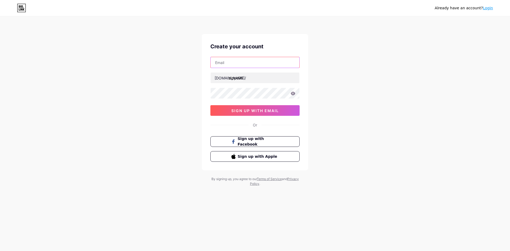
click at [251, 64] on input "text" at bounding box center [254, 62] width 89 height 11
type input "[EMAIL_ADDRESS][DOMAIN_NAME]"
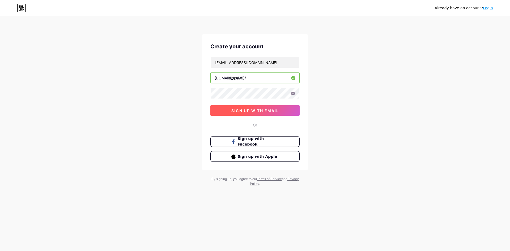
click at [265, 109] on span "sign up with email" at bounding box center [255, 110] width 48 height 5
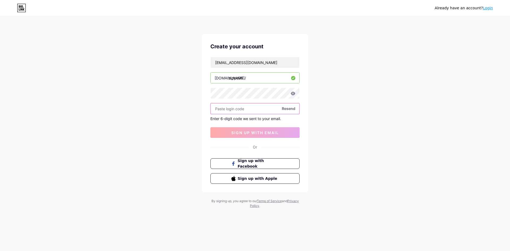
click at [260, 113] on input "text" at bounding box center [254, 108] width 89 height 11
paste input "653531"
type input "653531"
click at [253, 130] on span "sign up with email" at bounding box center [255, 132] width 48 height 5
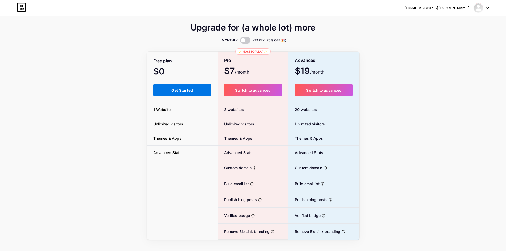
click at [171, 88] on span "Get Started" at bounding box center [181, 90] width 21 height 5
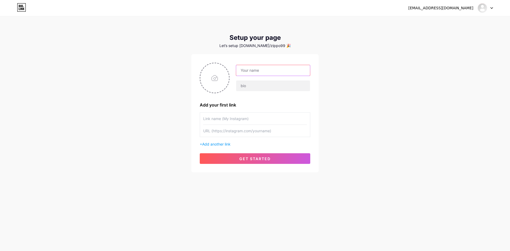
click at [259, 74] on input "text" at bounding box center [273, 70] width 74 height 11
click at [220, 77] on input "file" at bounding box center [214, 77] width 29 height 29
type input "C:\fakepath\favicon-zipo99_gwdvil__1_-removebg-preview.png"
click at [254, 71] on input "text" at bounding box center [273, 70] width 74 height 11
click at [261, 66] on input "text" at bounding box center [273, 70] width 74 height 11
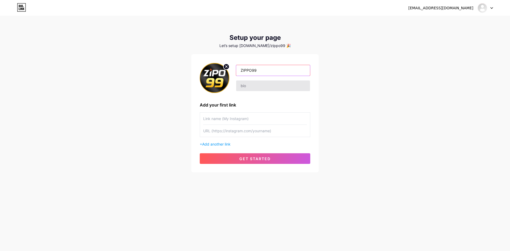
type input "ZIPPO99"
click at [248, 87] on input "text" at bounding box center [273, 85] width 74 height 11
drag, startPoint x: 259, startPoint y: 84, endPoint x: 190, endPoint y: 84, distance: 69.0
click at [190, 84] on div "[EMAIL_ADDRESS][DOMAIN_NAME] Dashboard Logout Setup your page Let’s setup [DOMA…" at bounding box center [255, 94] width 510 height 189
type input "ZIPPO99"
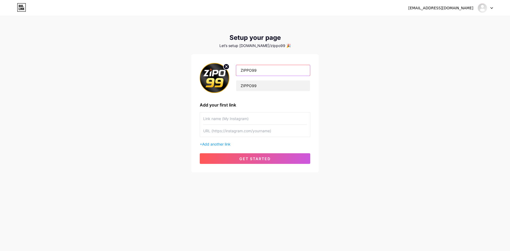
click at [270, 75] on input "ZIPPO99" at bounding box center [273, 70] width 74 height 11
drag, startPoint x: 262, startPoint y: 71, endPoint x: 256, endPoint y: 70, distance: 5.9
click at [256, 70] on input "ZIPPO99 Website Permainan Online Resmi dan Terpercaya di [GEOGRAPHIC_DATA]" at bounding box center [273, 70] width 74 height 11
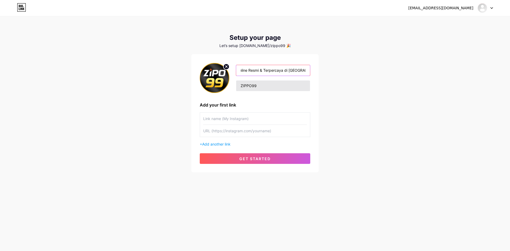
type input "ZIPPO99 Website Permainan Online Resmi & Terpercaya di [GEOGRAPHIC_DATA]"
click at [288, 87] on input "ZIPPO99" at bounding box center [273, 85] width 74 height 11
click at [304, 71] on input "ZIPPO99 Website Permainan Online Resmi & Terpercaya di [GEOGRAPHIC_DATA]" at bounding box center [273, 70] width 74 height 11
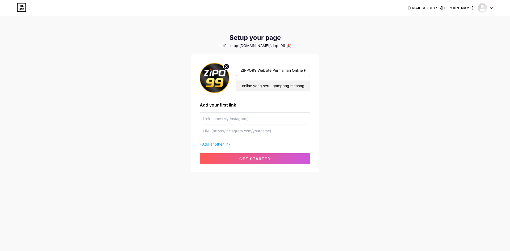
scroll to position [0, 0]
click at [301, 83] on input "ZIPPO99 adalah website terbaik dengan permainan online yang seru, gampang menan…" at bounding box center [273, 85] width 74 height 11
type input "ZIPPO99 adalah website terbaik dengan permainan online yang seru, gampang menan…"
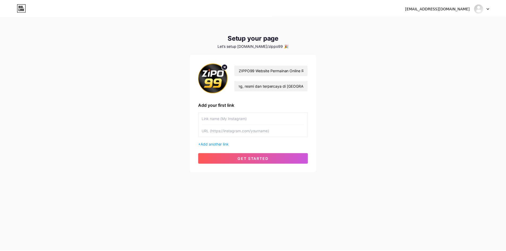
scroll to position [0, 0]
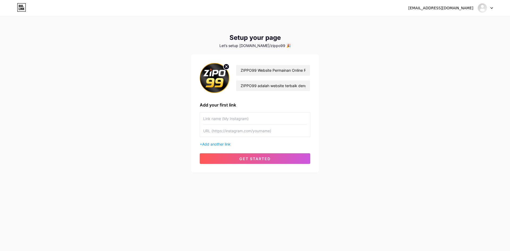
click at [250, 127] on input "text" at bounding box center [255, 131] width 104 height 12
click at [249, 120] on input "text" at bounding box center [255, 119] width 104 height 12
click at [233, 119] on input "text" at bounding box center [255, 119] width 104 height 12
click at [251, 121] on input "text" at bounding box center [255, 119] width 104 height 12
type input "LINK LOGIN & DAFTAR ZIPPO99"
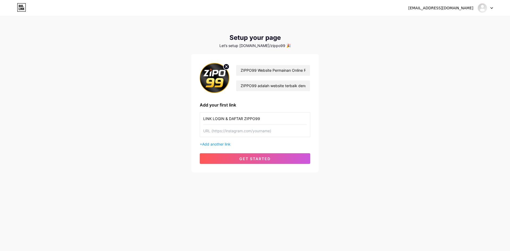
click at [242, 133] on input "text" at bounding box center [255, 131] width 104 height 12
paste input "[URL][DOMAIN_NAME]"
type input "[URL][DOMAIN_NAME]"
click at [235, 158] on button "get started" at bounding box center [255, 158] width 110 height 11
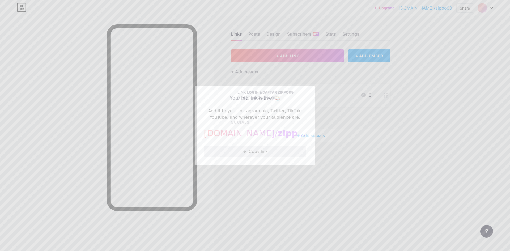
click at [244, 149] on button "Copy link" at bounding box center [255, 151] width 102 height 11
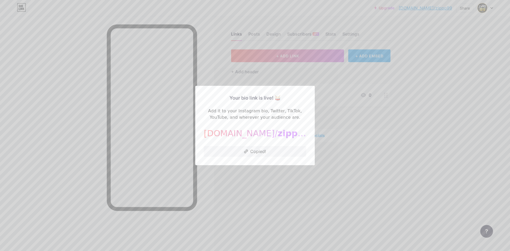
click at [359, 155] on div at bounding box center [255, 125] width 510 height 251
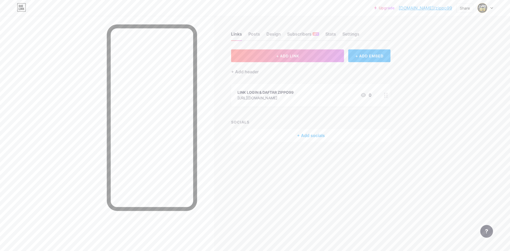
click at [40, 105] on div at bounding box center [107, 141] width 214 height 251
click at [272, 32] on div "Design" at bounding box center [273, 36] width 14 height 10
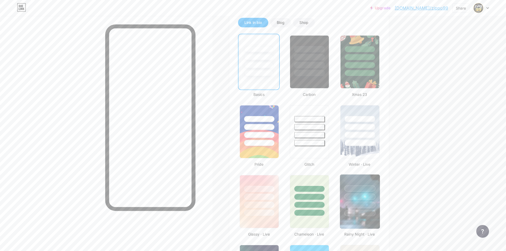
scroll to position [133, 0]
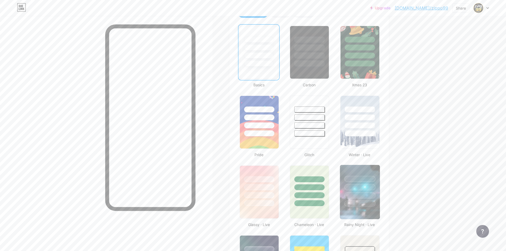
click at [374, 169] on div at bounding box center [360, 186] width 40 height 42
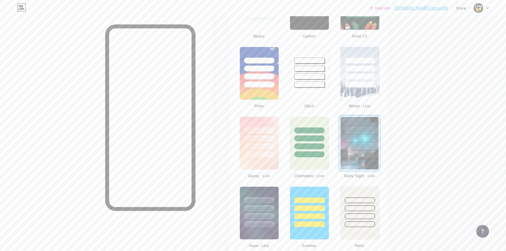
scroll to position [212, 0]
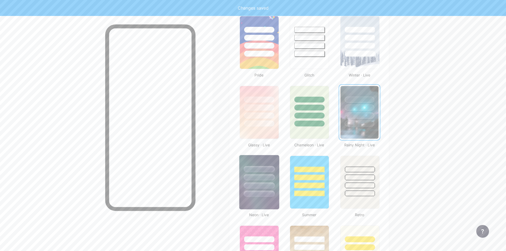
click at [276, 164] on div at bounding box center [259, 176] width 40 height 42
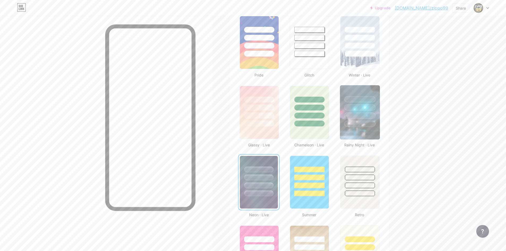
click at [371, 95] on div at bounding box center [360, 106] width 40 height 42
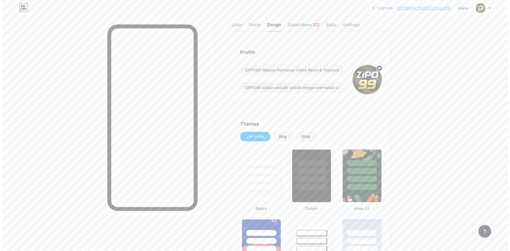
scroll to position [0, 0]
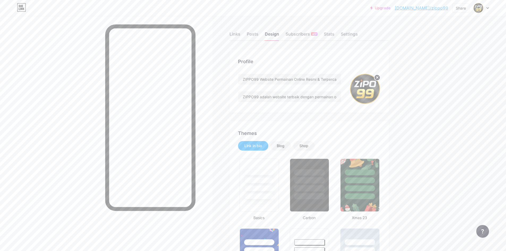
click at [244, 34] on div "Links Posts Design Subscribers NEW Stats Settings" at bounding box center [308, 31] width 159 height 19
click at [235, 31] on div "Links" at bounding box center [234, 36] width 11 height 10
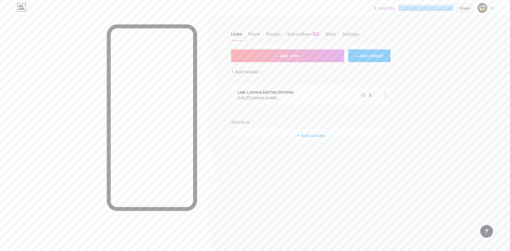
copy div "[DOMAIN_NAME]/zippo99 Share Switch accounts ZIPPO99 Website Permainan Online Re…"
drag, startPoint x: 418, startPoint y: 8, endPoint x: 456, endPoint y: 9, distance: 37.4
click at [456, 9] on div "Upgrade [DOMAIN_NAME]/zippo9... [DOMAIN_NAME]/zippo99 Share Switch accounts ZIP…" at bounding box center [433, 8] width 119 height 10
